Goal: Information Seeking & Learning: Check status

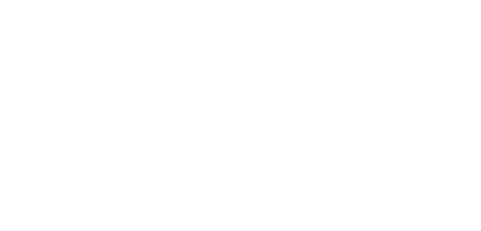
select select "2025"
select select "10"
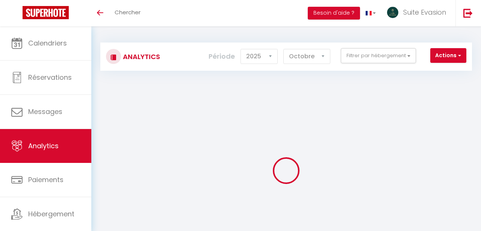
select select "2025"
select select "10"
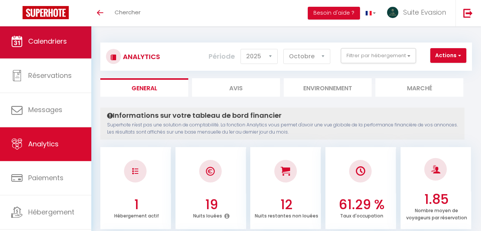
click at [61, 45] on span "Calendriers" at bounding box center [47, 40] width 39 height 9
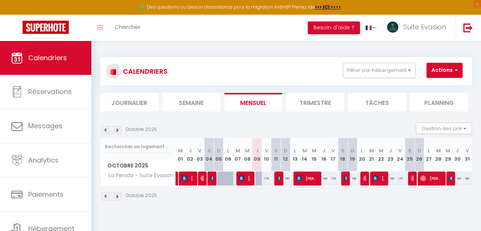
click at [106, 130] on img at bounding box center [106, 130] width 8 height 8
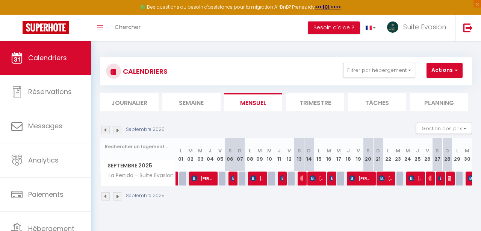
click at [327, 101] on li "Trimestre" at bounding box center [315, 102] width 58 height 18
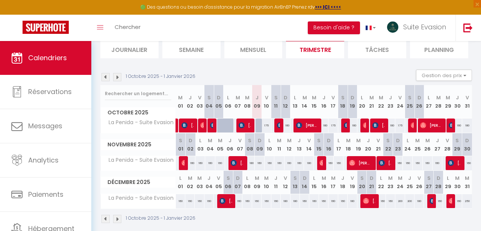
scroll to position [54, 0]
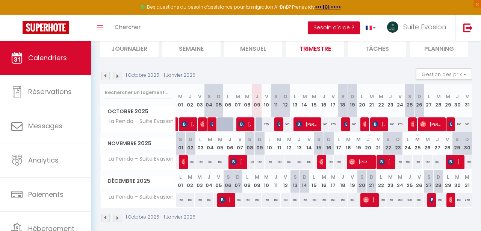
click at [106, 77] on img at bounding box center [106, 76] width 8 height 8
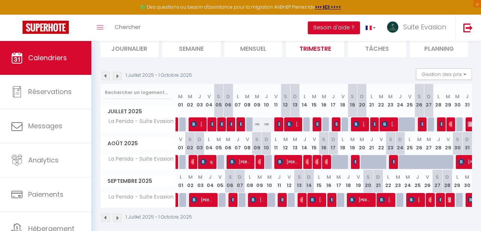
click at [106, 77] on img at bounding box center [106, 76] width 8 height 8
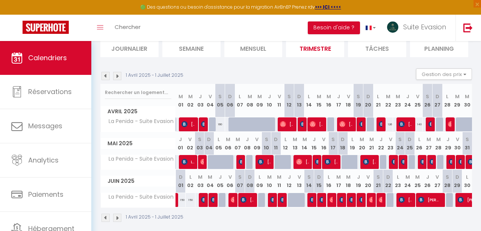
click at [106, 77] on img at bounding box center [106, 76] width 8 height 8
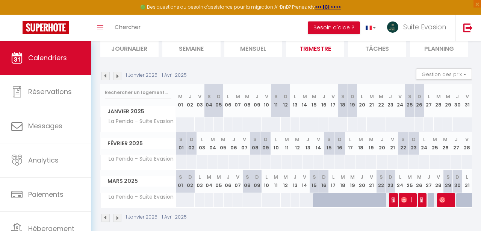
click at [120, 75] on img at bounding box center [117, 76] width 8 height 8
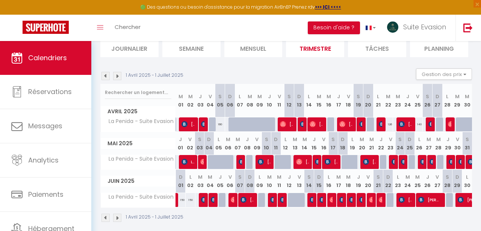
click at [119, 77] on img at bounding box center [117, 76] width 8 height 8
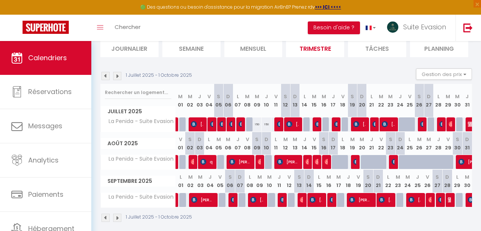
click at [121, 78] on img at bounding box center [117, 76] width 8 height 8
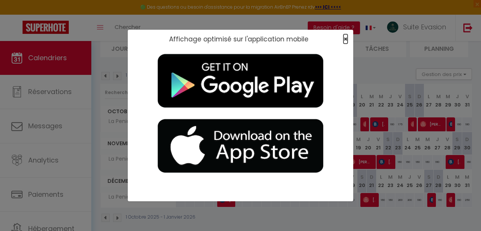
click at [345, 38] on span "×" at bounding box center [346, 38] width 4 height 9
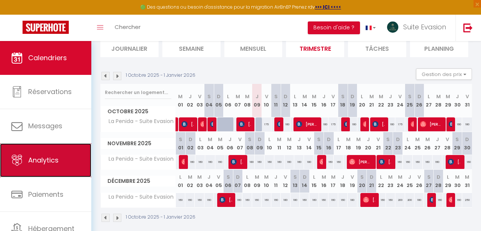
click at [70, 171] on link "Analytics" at bounding box center [45, 160] width 91 height 34
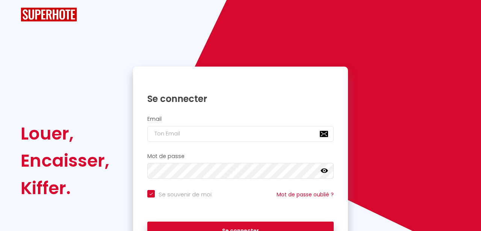
checkbox input "true"
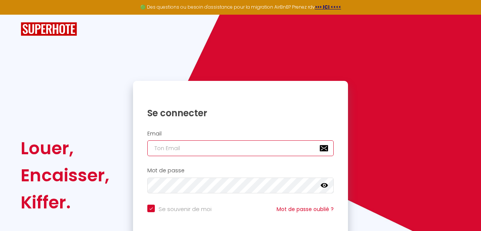
type input "[EMAIL_ADDRESS][DOMAIN_NAME]"
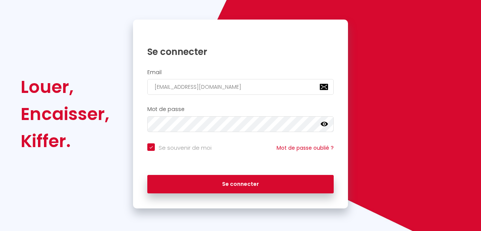
scroll to position [61, 0]
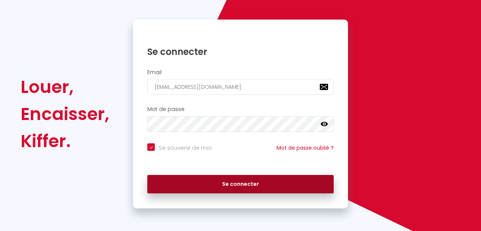
click at [202, 189] on button "Se connecter" at bounding box center [240, 184] width 186 height 19
checkbox input "true"
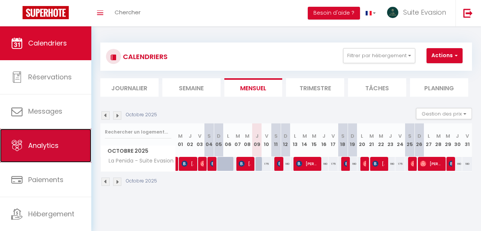
click at [42, 156] on link "Analytics" at bounding box center [45, 146] width 91 height 34
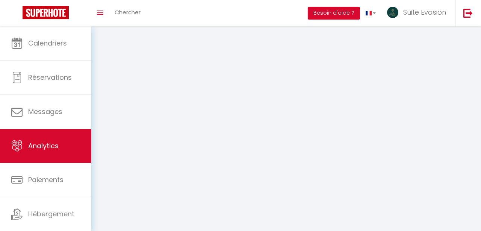
select select "2025"
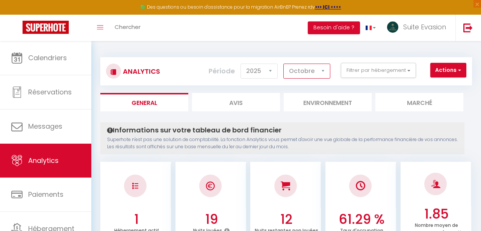
click at [314, 74] on select "[PERSON_NAME] Mars [PERSON_NAME] Juin Juillet Août Septembre Octobre Novembre D…" at bounding box center [306, 71] width 47 height 15
click at [284, 64] on select "[PERSON_NAME] Mars [PERSON_NAME] Juin Juillet Août Septembre Octobre Novembre D…" at bounding box center [306, 71] width 47 height 15
click at [302, 79] on div "Période 2014 2015 2016 2017 2018 2019 2020 2021 2022 2023 2024 2025 2026 2027 […" at bounding box center [272, 71] width 127 height 17
click at [302, 76] on select "[PERSON_NAME] Mars [PERSON_NAME] Juin Juillet Août Septembre Octobre Novembre D…" at bounding box center [306, 71] width 47 height 15
select select "3"
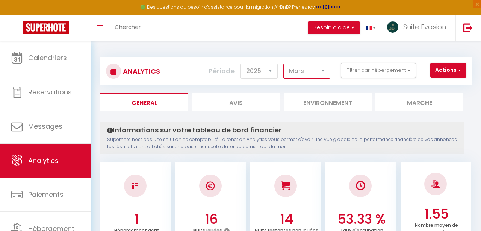
click at [284, 64] on select "[PERSON_NAME] Mars [PERSON_NAME] Juin Juillet Août Septembre Octobre Novembre D…" at bounding box center [306, 71] width 47 height 15
click at [446, 72] on button "Actions" at bounding box center [449, 70] width 36 height 15
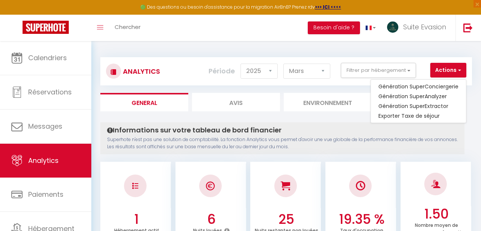
click at [426, 53] on div "Analytics Actions Génération SuperConciergerie Génération SuperAnalyzer Générat…" at bounding box center [286, 67] width 372 height 35
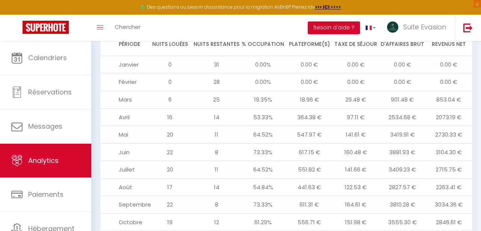
scroll to position [823, 0]
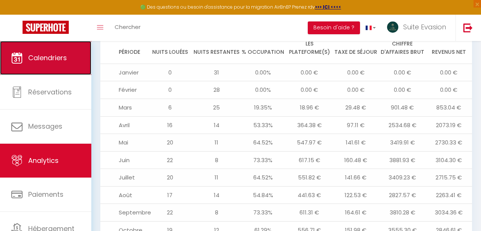
click at [73, 55] on link "Calendriers" at bounding box center [45, 58] width 91 height 34
